Goal: Task Accomplishment & Management: Use online tool/utility

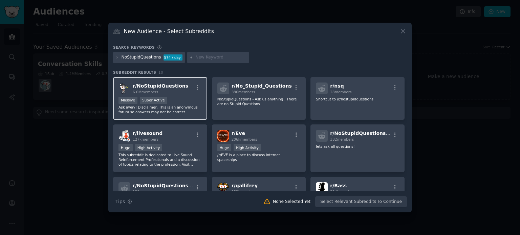
click at [167, 102] on div "Massive Super Active" at bounding box center [160, 101] width 83 height 8
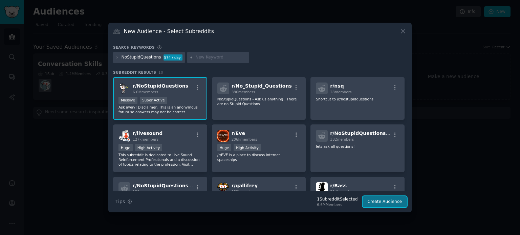
click at [377, 201] on button "Create Audience" at bounding box center [385, 202] width 45 height 12
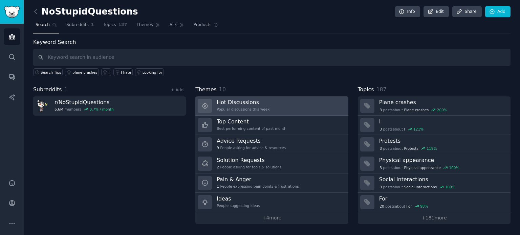
click at [229, 101] on h3 "Hot Discussions" at bounding box center [243, 102] width 53 height 7
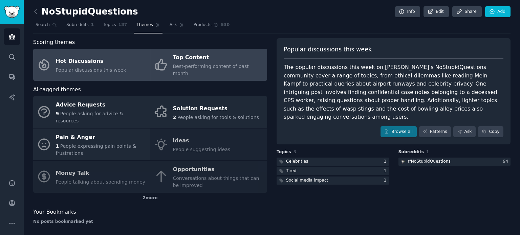
click at [186, 62] on div "Top Content" at bounding box center [218, 58] width 91 height 11
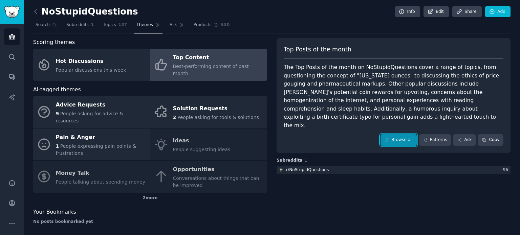
click at [407, 134] on link "Browse all" at bounding box center [399, 140] width 36 height 12
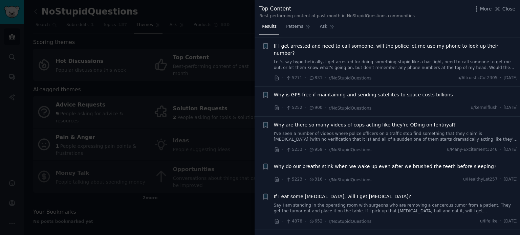
scroll to position [1186, 0]
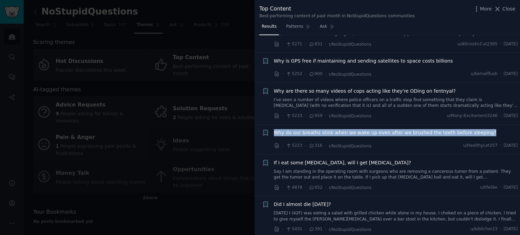
drag, startPoint x: 271, startPoint y: 104, endPoint x: 476, endPoint y: 102, distance: 204.3
click at [476, 129] on div "Bookmark this conversation + Why do our breaths stink when we wake up even afte…" at bounding box center [390, 139] width 256 height 20
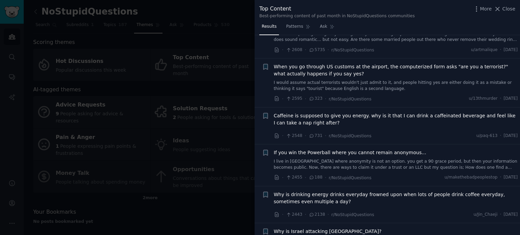
scroll to position [2715, 0]
click at [261, 186] on li "Reddit text submission + Why is drinking energy drinks everyday frowned upon wh…" at bounding box center [388, 204] width 266 height 37
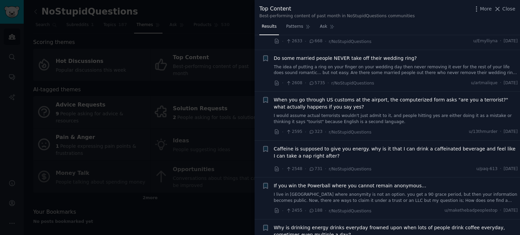
scroll to position [2648, 0]
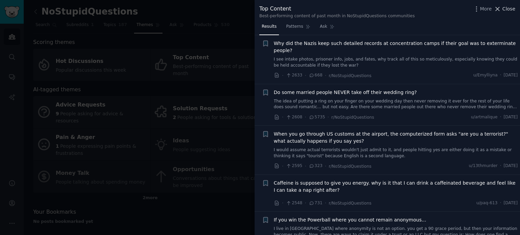
click at [508, 10] on span "Close" at bounding box center [509, 8] width 13 height 7
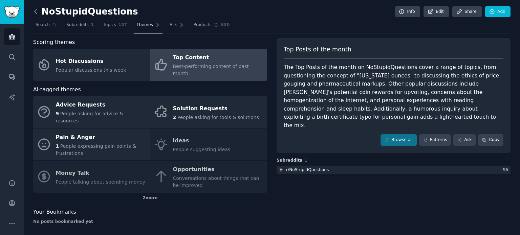
click at [35, 11] on icon at bounding box center [36, 11] width 2 height 4
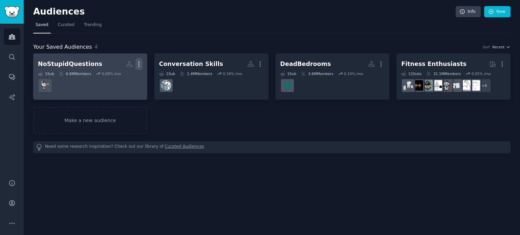
click at [139, 62] on icon "button" at bounding box center [139, 64] width 7 height 7
click at [122, 76] on p "Delete" at bounding box center [121, 78] width 16 height 7
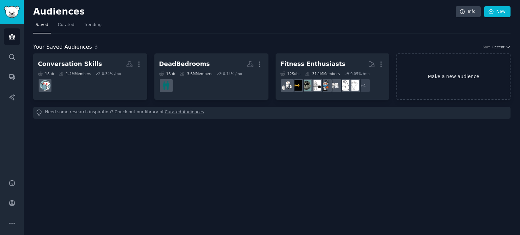
click at [443, 79] on link "Make a new audience" at bounding box center [454, 77] width 114 height 46
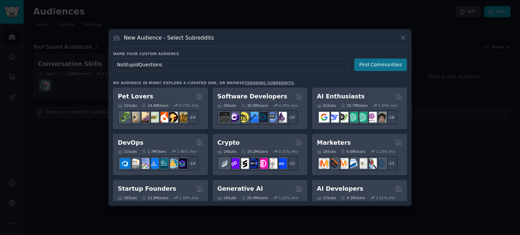
type input "NoStupidQuestions"
click at [373, 66] on button "Find Communities" at bounding box center [380, 65] width 53 height 13
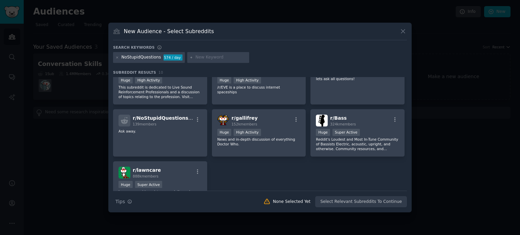
scroll to position [104, 0]
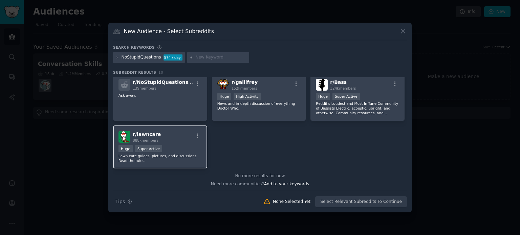
click at [152, 152] on div ">= 95th percentile for submissions / day Huge Super Active" at bounding box center [160, 149] width 83 height 8
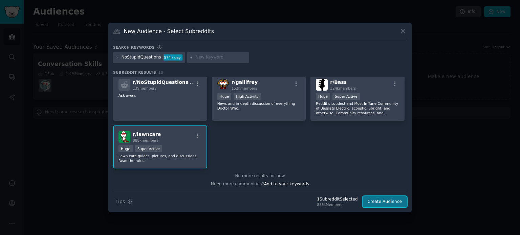
click at [383, 201] on button "Create Audience" at bounding box center [385, 202] width 45 height 12
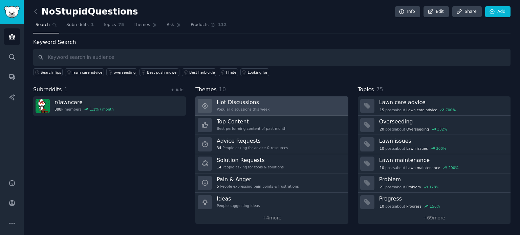
click at [229, 104] on h3 "Hot Discussions" at bounding box center [243, 102] width 53 height 7
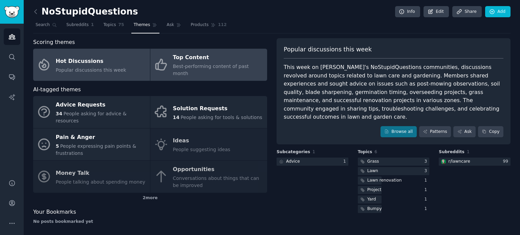
click at [201, 61] on div "Top Content" at bounding box center [218, 58] width 91 height 11
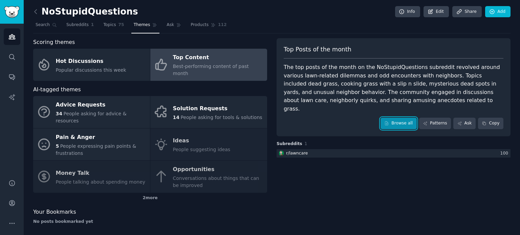
click at [402, 118] on link "Browse all" at bounding box center [399, 124] width 36 height 12
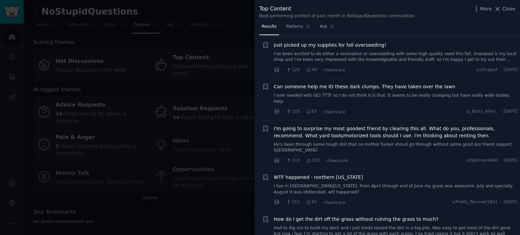
scroll to position [3117, 0]
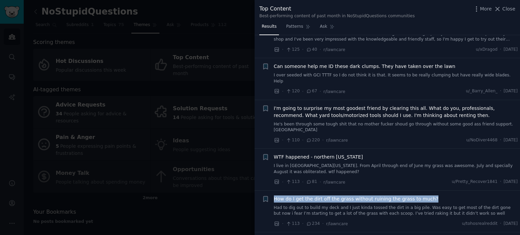
drag, startPoint x: 272, startPoint y: 141, endPoint x: 424, endPoint y: 140, distance: 152.5
click at [425, 196] on div "+ How do I get the dirt off the grass without ruining the grass to much? Had to…" at bounding box center [390, 212] width 256 height 32
click at [512, 9] on span "Close" at bounding box center [509, 8] width 13 height 7
